Goal: Task Accomplishment & Management: Complete application form

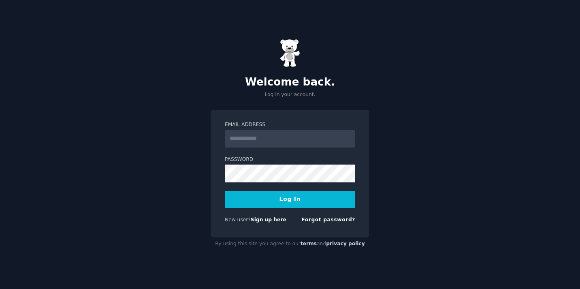
click at [283, 143] on input "Email Address" at bounding box center [290, 139] width 130 height 18
type input "**********"
click at [218, 173] on div "**********" at bounding box center [290, 174] width 159 height 128
click at [285, 200] on button "Log In" at bounding box center [290, 199] width 130 height 17
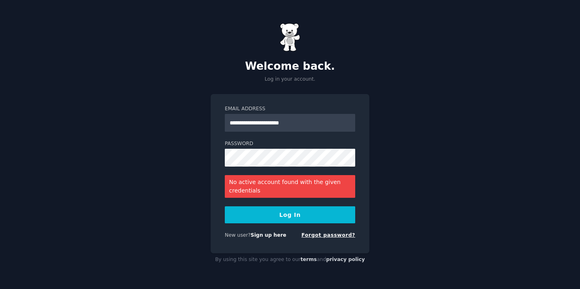
click at [327, 236] on link "Forgot password?" at bounding box center [329, 235] width 54 height 6
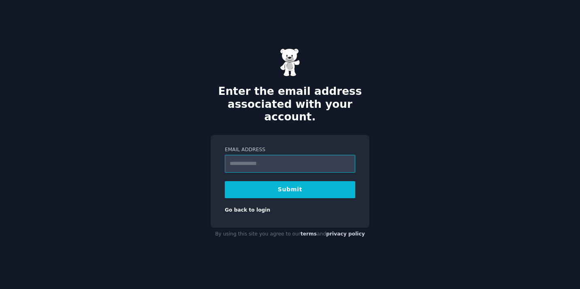
click at [253, 162] on input "Email Address" at bounding box center [290, 164] width 130 height 18
type input "**********"
click at [287, 184] on button "Submit" at bounding box center [290, 189] width 130 height 17
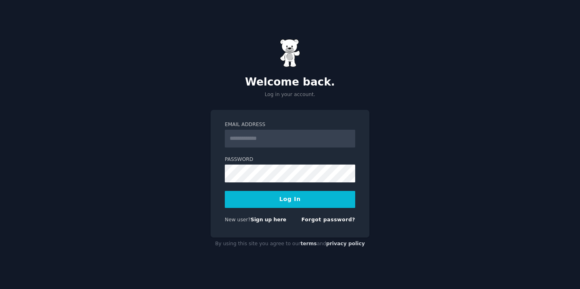
click at [235, 136] on input "Email Address" at bounding box center [290, 139] width 130 height 18
type input "**********"
click at [289, 197] on button "Log In" at bounding box center [290, 199] width 130 height 17
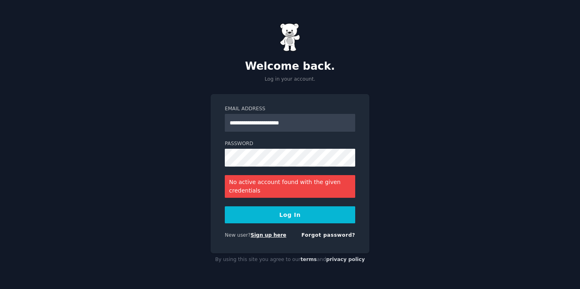
click at [267, 235] on link "Sign up here" at bounding box center [269, 235] width 36 height 6
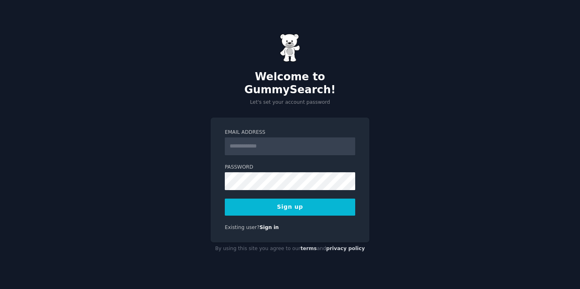
click at [244, 143] on input "Email Address" at bounding box center [290, 146] width 130 height 18
type input "**********"
click at [295, 202] on button "Sign up" at bounding box center [290, 207] width 130 height 17
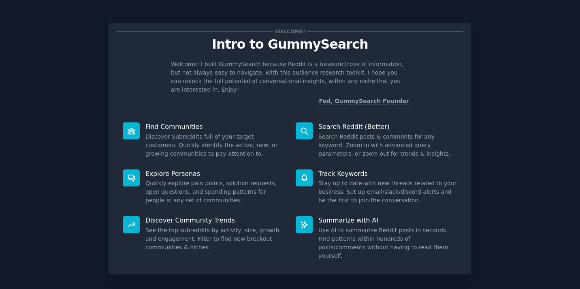
click at [128, 173] on icon at bounding box center [131, 177] width 9 height 9
click at [160, 169] on div "Explore Personas Quickly explore pain points, solution requests, open questions…" at bounding box center [203, 187] width 173 height 47
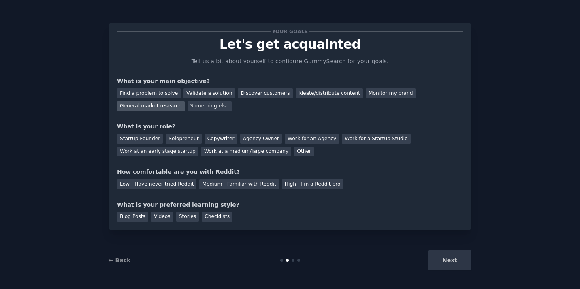
click at [157, 108] on div "General market research" at bounding box center [151, 106] width 68 height 10
click at [294, 150] on div "Other" at bounding box center [304, 152] width 20 height 10
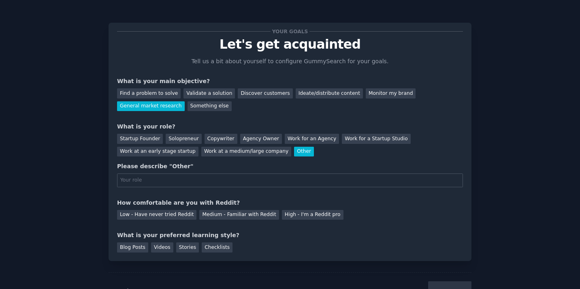
click at [175, 178] on input "text" at bounding box center [290, 180] width 346 height 14
type input "y"
click at [150, 181] on input "content creater" at bounding box center [290, 180] width 346 height 14
type input "content creater"
click at [162, 218] on div "Low - Have never tried Reddit" at bounding box center [156, 215] width 79 height 10
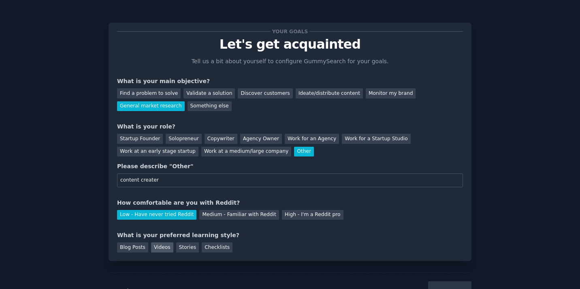
click at [155, 248] on div "Videos" at bounding box center [162, 247] width 22 height 10
click at [446, 286] on button "Next" at bounding box center [449, 291] width 43 height 20
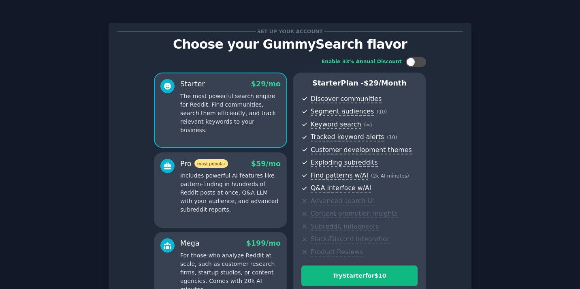
click at [452, 77] on div "Enable 33% Annual Discount Starter $ 29 /mo The most powerful search engine for…" at bounding box center [290, 182] width 346 height 262
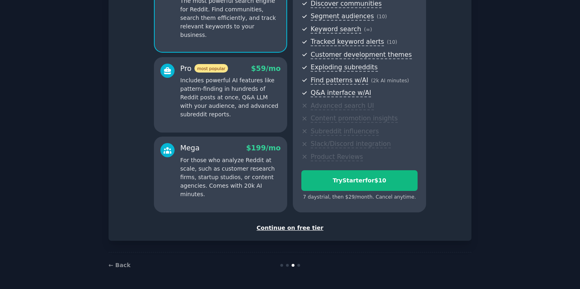
scroll to position [95, 0]
click at [295, 228] on div "Continue on free tier" at bounding box center [290, 228] width 346 height 9
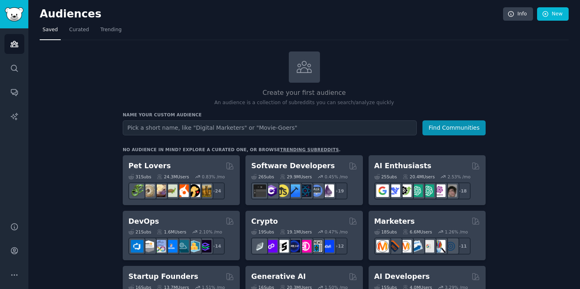
click at [224, 130] on input "text" at bounding box center [270, 127] width 294 height 15
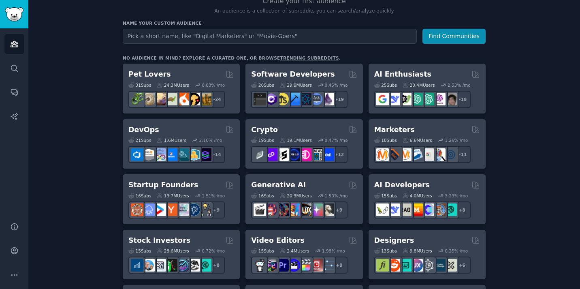
scroll to position [97, 0]
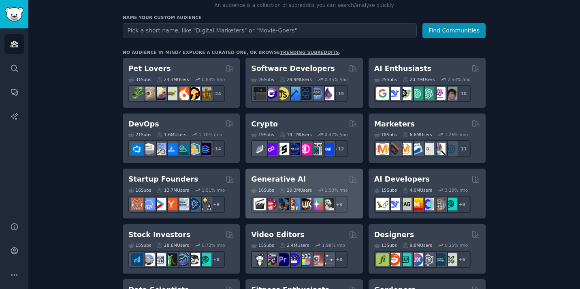
click at [284, 178] on h2 "Generative AI" at bounding box center [278, 179] width 55 height 10
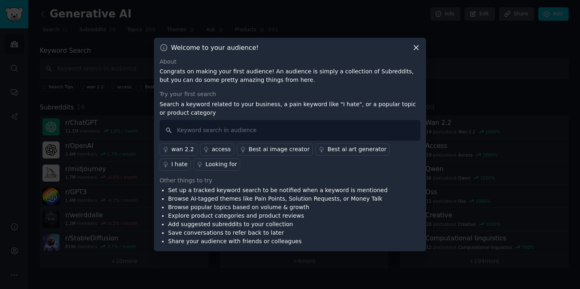
click at [338, 150] on div "Best ai art generator" at bounding box center [356, 149] width 59 height 9
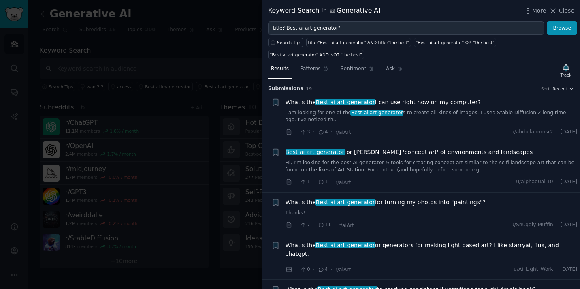
click at [203, 57] on div at bounding box center [290, 144] width 580 height 289
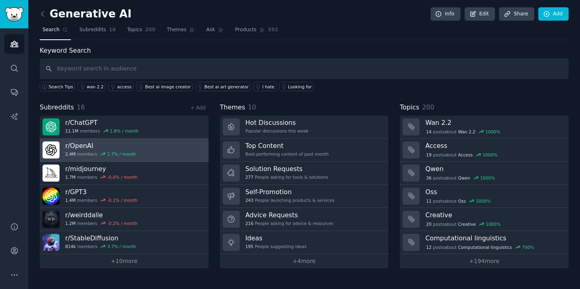
click at [80, 143] on h3 "r/ OpenAI" at bounding box center [100, 145] width 71 height 9
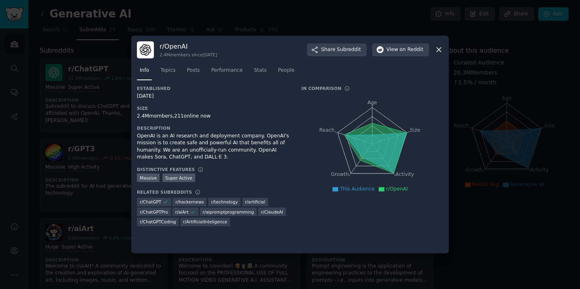
click at [439, 53] on icon at bounding box center [439, 49] width 9 height 9
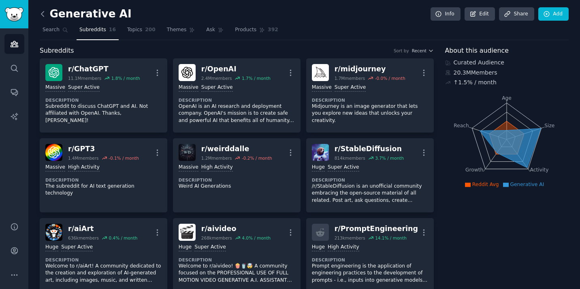
click at [43, 13] on icon at bounding box center [42, 14] width 9 height 9
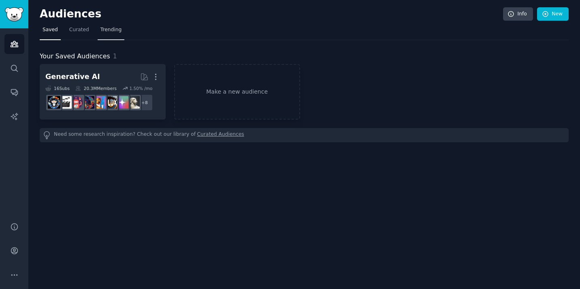
click at [102, 30] on span "Trending" at bounding box center [111, 29] width 21 height 7
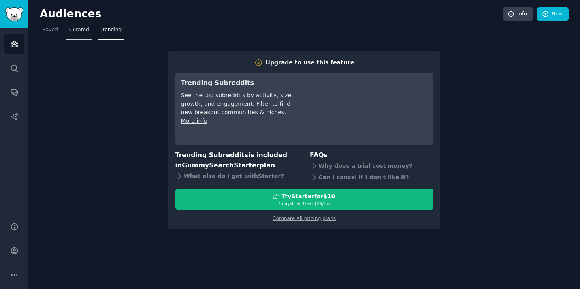
click at [70, 29] on span "Curated" at bounding box center [79, 29] width 20 height 7
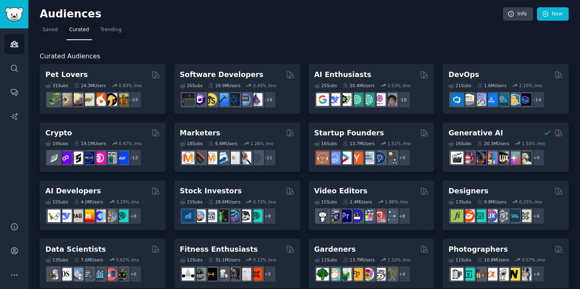
click at [213, 17] on h2 "Audiences" at bounding box center [272, 14] width 464 height 13
click at [47, 30] on span "Saved" at bounding box center [50, 29] width 15 height 7
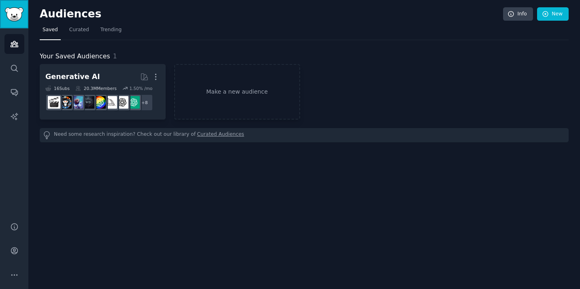
click at [14, 16] on img "Sidebar" at bounding box center [14, 14] width 19 height 14
click at [12, 71] on icon "Sidebar" at bounding box center [14, 68] width 9 height 9
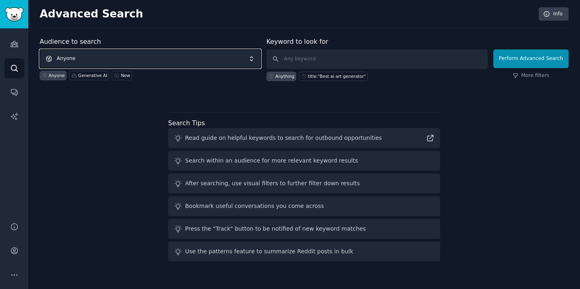
click at [253, 60] on span "Anyone" at bounding box center [150, 58] width 221 height 19
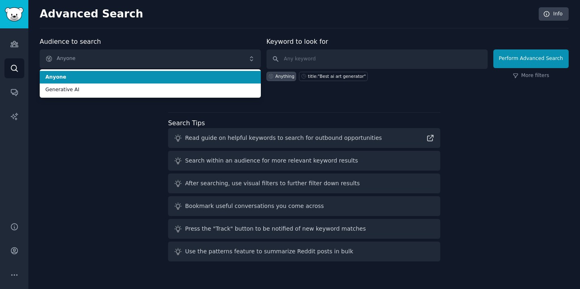
click at [159, 73] on li "Anyone" at bounding box center [150, 77] width 221 height 13
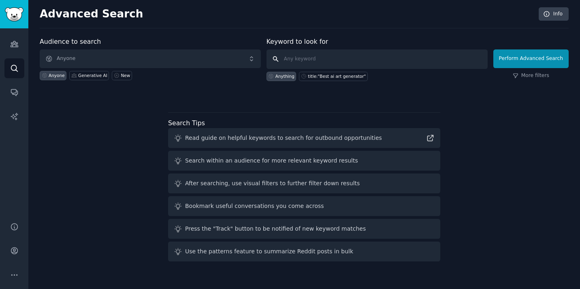
click at [309, 56] on input "text" at bounding box center [377, 58] width 221 height 19
type input "motivation"
click button "Perform Advanced Search" at bounding box center [531, 58] width 75 height 19
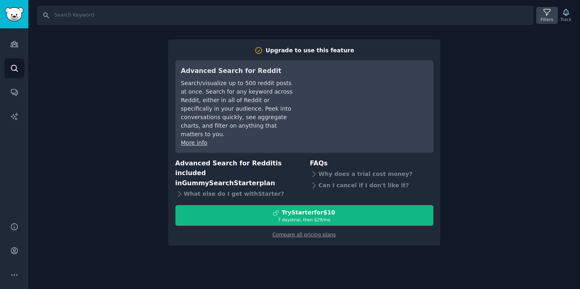
click at [548, 15] on icon at bounding box center [547, 12] width 9 height 9
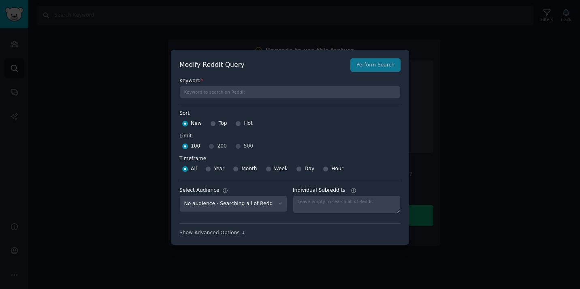
click at [214, 126] on div at bounding box center [213, 123] width 6 height 7
click at [214, 125] on div at bounding box center [213, 123] width 6 height 7
click at [211, 124] on input "Top" at bounding box center [213, 124] width 6 height 6
radio input "true"
click at [233, 233] on div "Show Advanced Options ↓" at bounding box center [290, 232] width 221 height 7
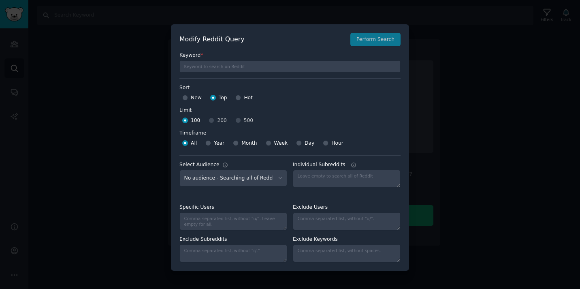
click at [87, 57] on div at bounding box center [290, 144] width 580 height 289
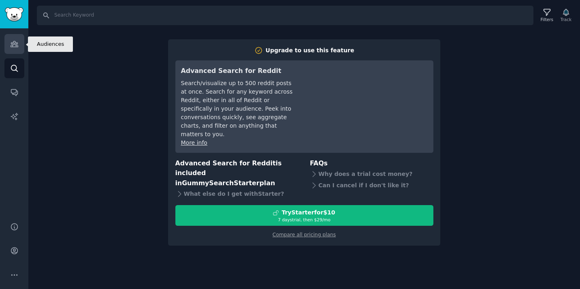
click at [15, 43] on icon "Sidebar" at bounding box center [14, 44] width 7 height 6
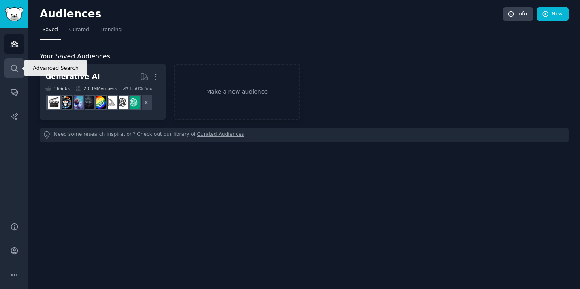
click at [15, 66] on icon "Sidebar" at bounding box center [14, 68] width 9 height 9
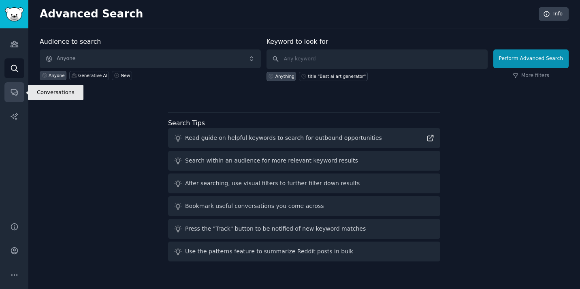
click at [16, 86] on link "Conversations" at bounding box center [14, 92] width 20 height 20
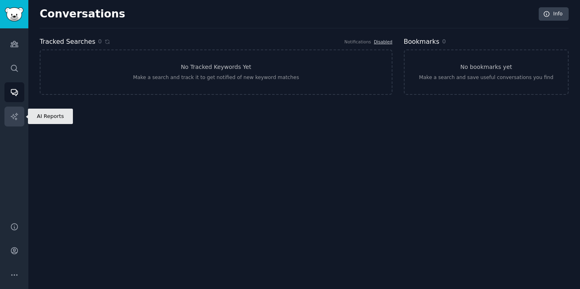
click at [15, 114] on icon "Sidebar" at bounding box center [14, 116] width 9 height 9
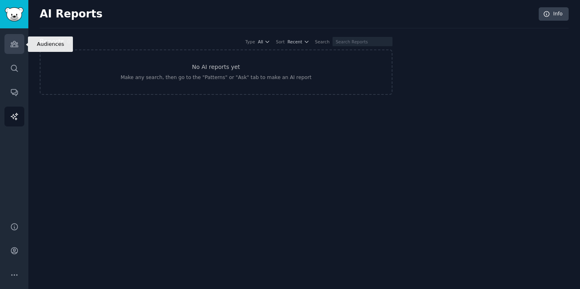
click at [12, 40] on icon "Sidebar" at bounding box center [14, 44] width 9 height 9
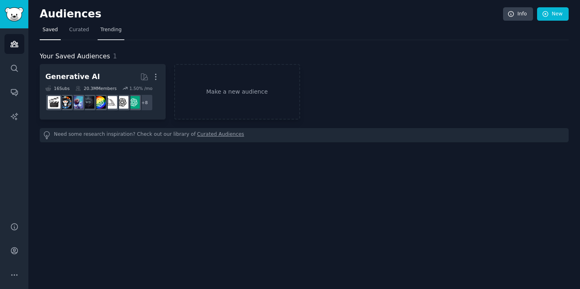
click at [120, 31] on link "Trending" at bounding box center [111, 32] width 27 height 17
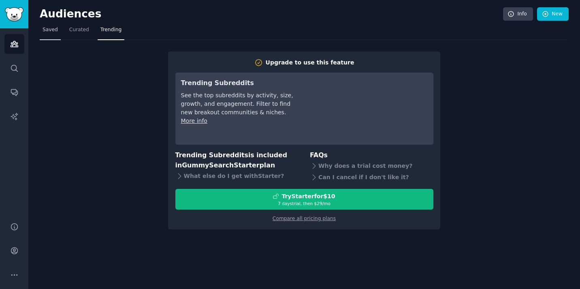
click at [51, 30] on span "Saved" at bounding box center [50, 29] width 15 height 7
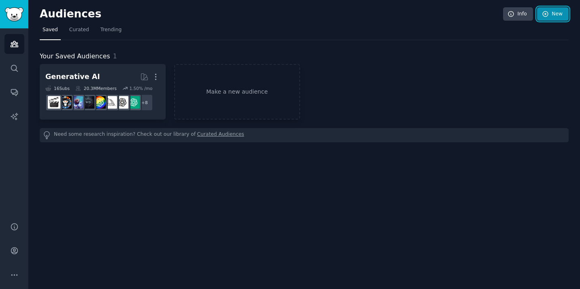
click at [547, 15] on icon at bounding box center [545, 14] width 7 height 7
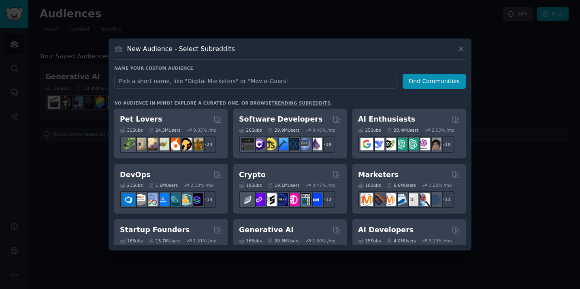
click at [182, 79] on input "text" at bounding box center [255, 81] width 283 height 15
type input "motivation"
click at [430, 81] on button "Find Communities" at bounding box center [434, 81] width 63 height 15
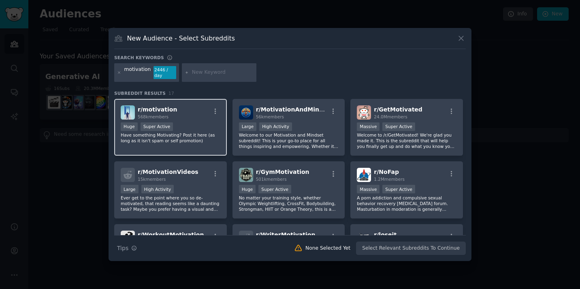
click at [165, 111] on span "r/ motivation" at bounding box center [157, 109] width 39 height 6
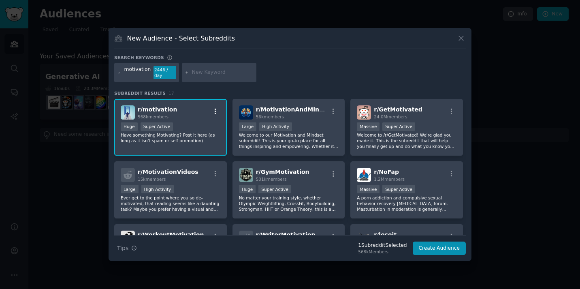
click at [214, 109] on icon "button" at bounding box center [215, 111] width 7 height 7
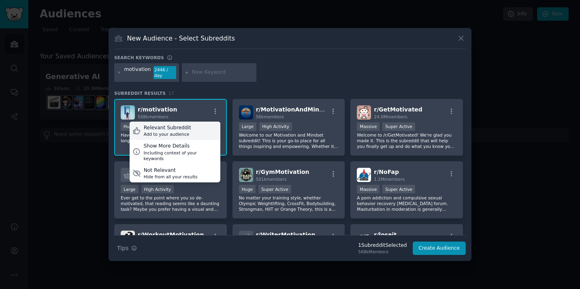
click at [139, 129] on icon at bounding box center [137, 130] width 9 height 9
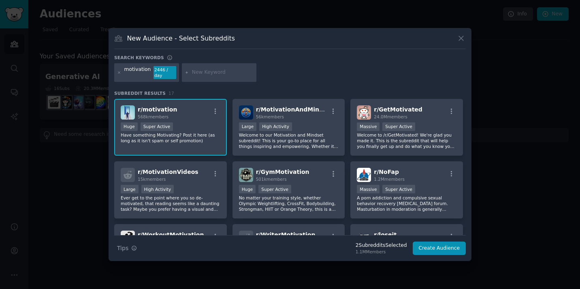
click at [143, 137] on p "Have something Motivating? Post it here (as long as it isn't spam or self promo…" at bounding box center [171, 137] width 100 height 11
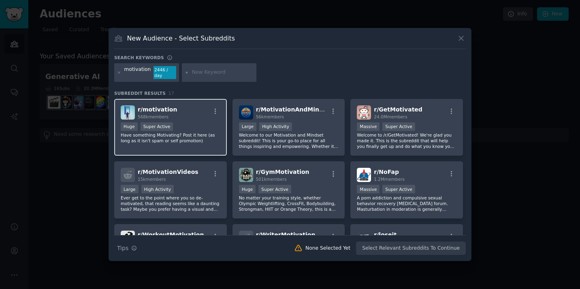
click at [195, 136] on p "Have something Motivating? Post it here (as long as it isn't spam or self promo…" at bounding box center [171, 137] width 100 height 11
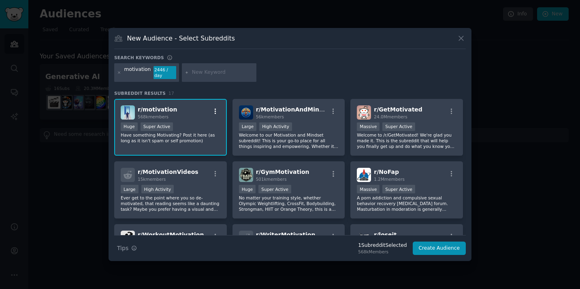
click at [213, 111] on icon "button" at bounding box center [215, 111] width 7 height 7
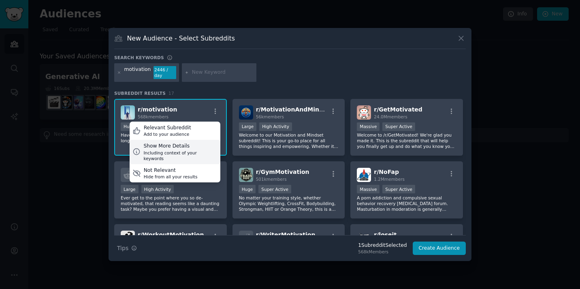
click at [168, 147] on div "Show More Details" at bounding box center [180, 146] width 74 height 7
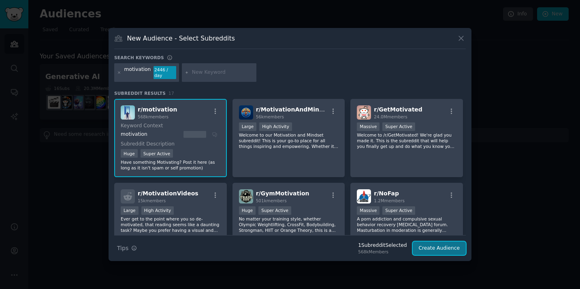
click at [428, 248] on button "Create Audience" at bounding box center [439, 249] width 53 height 14
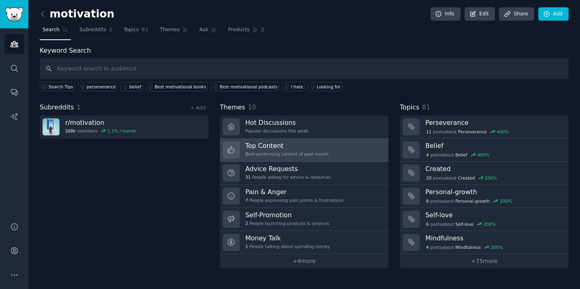
click at [268, 149] on h3 "Top Content" at bounding box center [287, 145] width 83 height 9
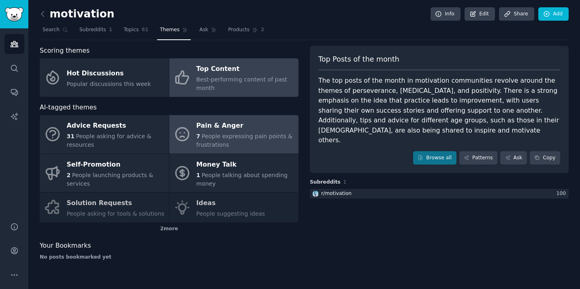
click at [220, 135] on span "People expressing pain points & frustrations" at bounding box center [245, 140] width 96 height 15
